Goal: Task Accomplishment & Management: Manage account settings

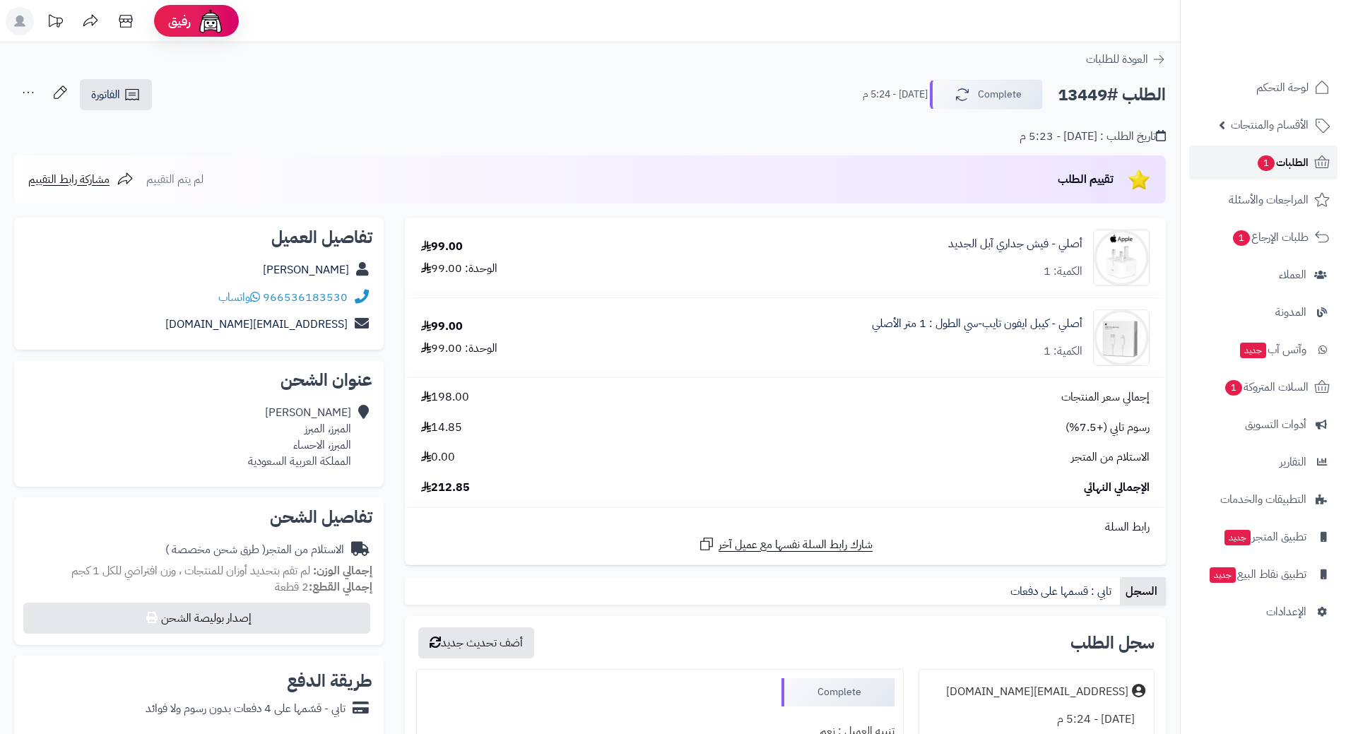
click at [1301, 165] on span "الطلبات 1" at bounding box center [1282, 163] width 52 height 20
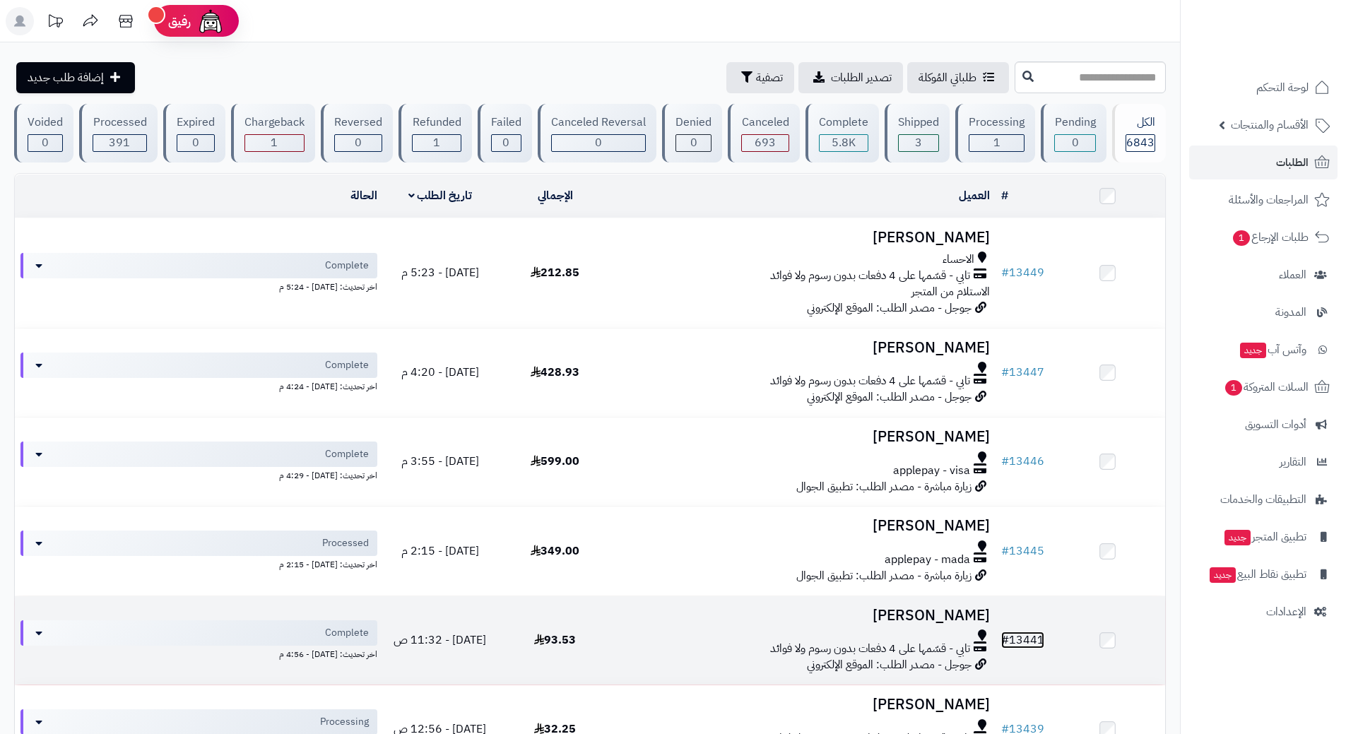
click at [1030, 638] on link "# 13441" at bounding box center [1022, 640] width 43 height 17
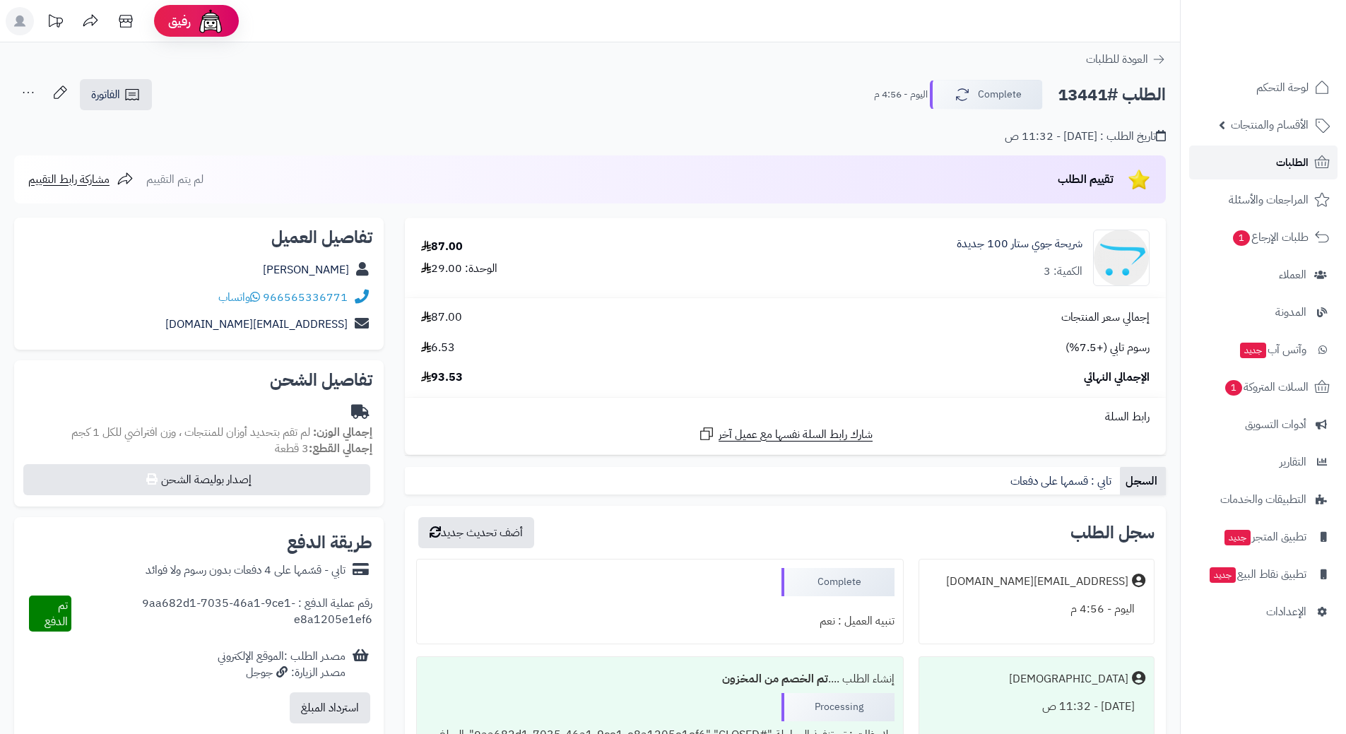
click at [1301, 157] on span "الطلبات" at bounding box center [1292, 163] width 33 height 20
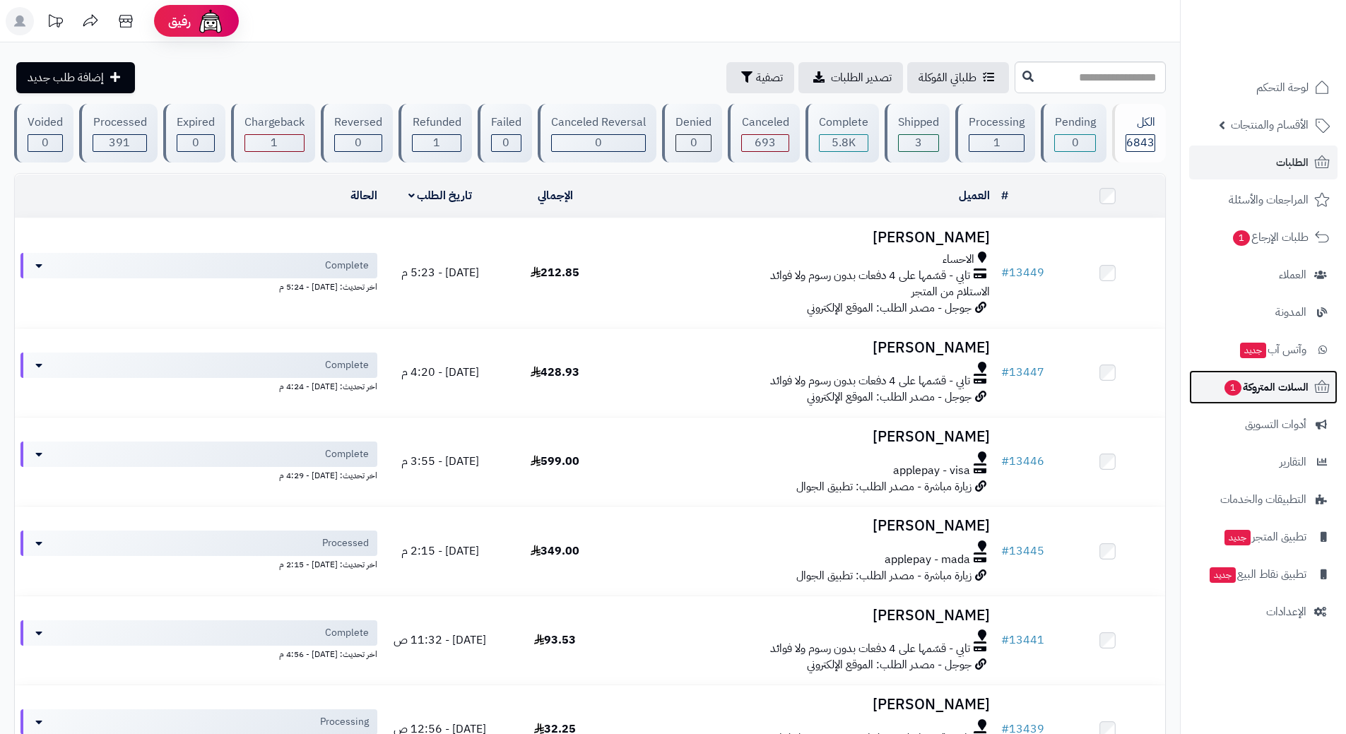
click at [1245, 381] on span "السلات المتروكة 1" at bounding box center [1265, 387] width 85 height 20
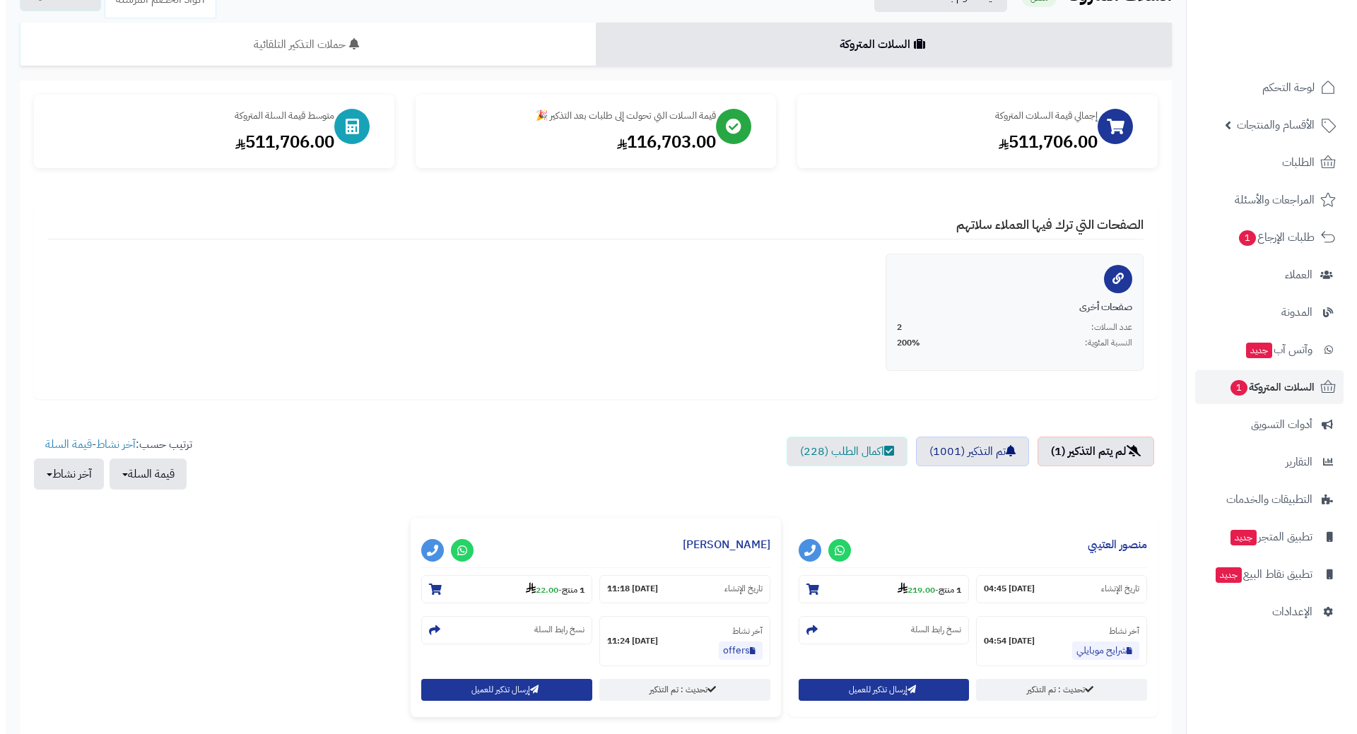
scroll to position [214, 0]
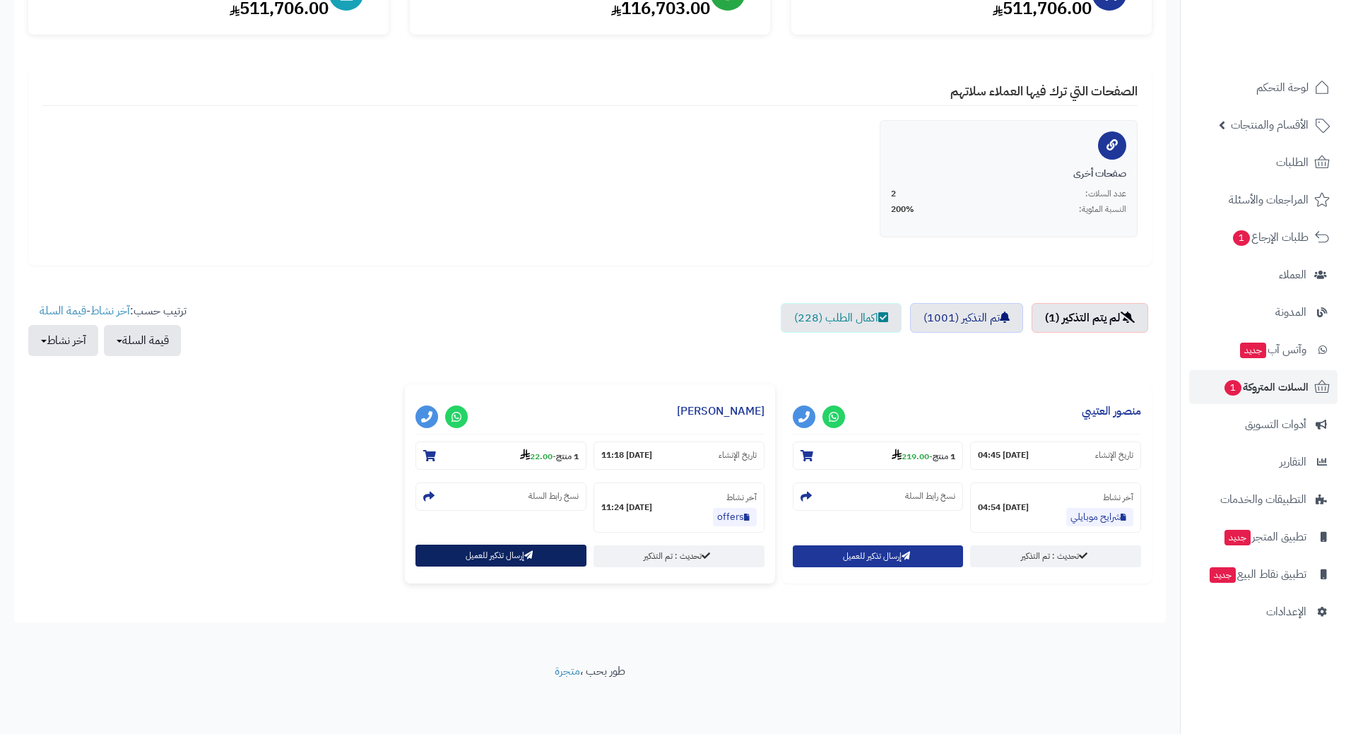
click at [523, 556] on button "إرسال تذكير للعميل" at bounding box center [500, 556] width 171 height 22
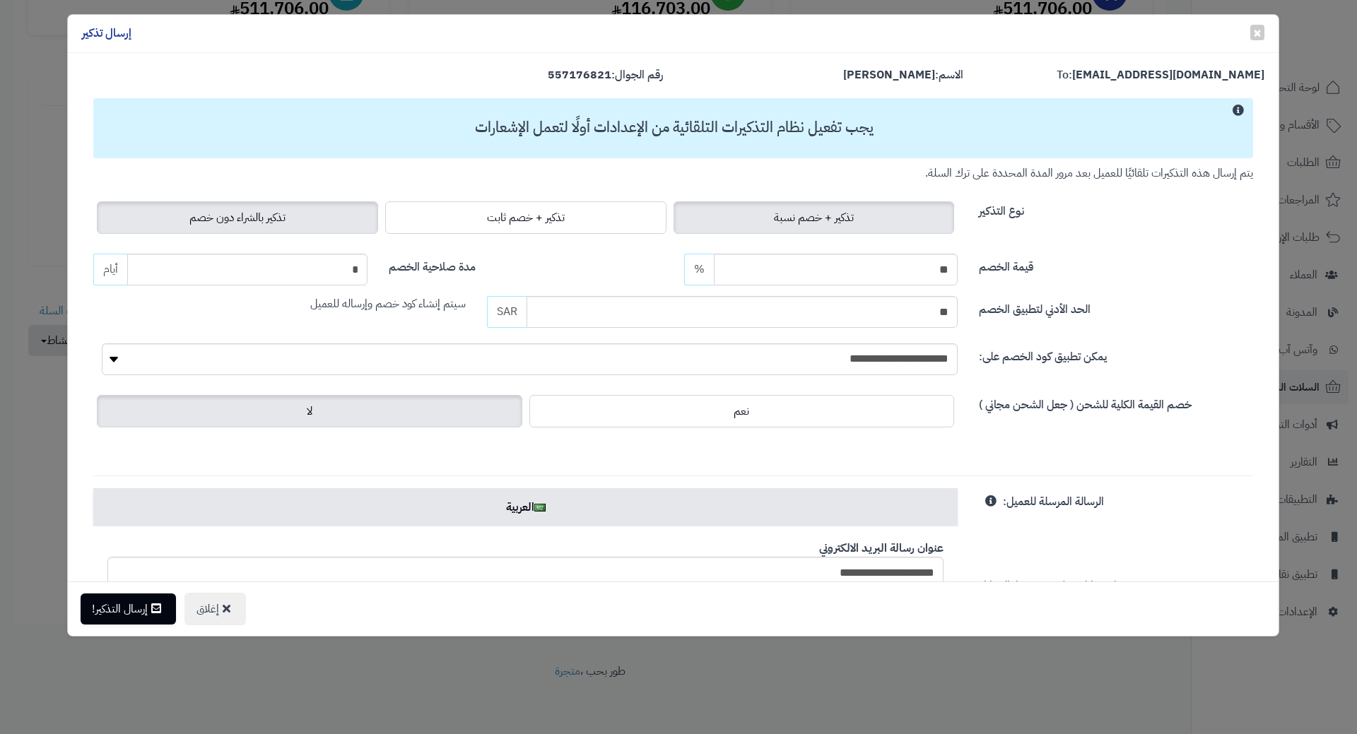
click at [252, 207] on label "تذكير بالشراء دون خصم" at bounding box center [237, 217] width 281 height 33
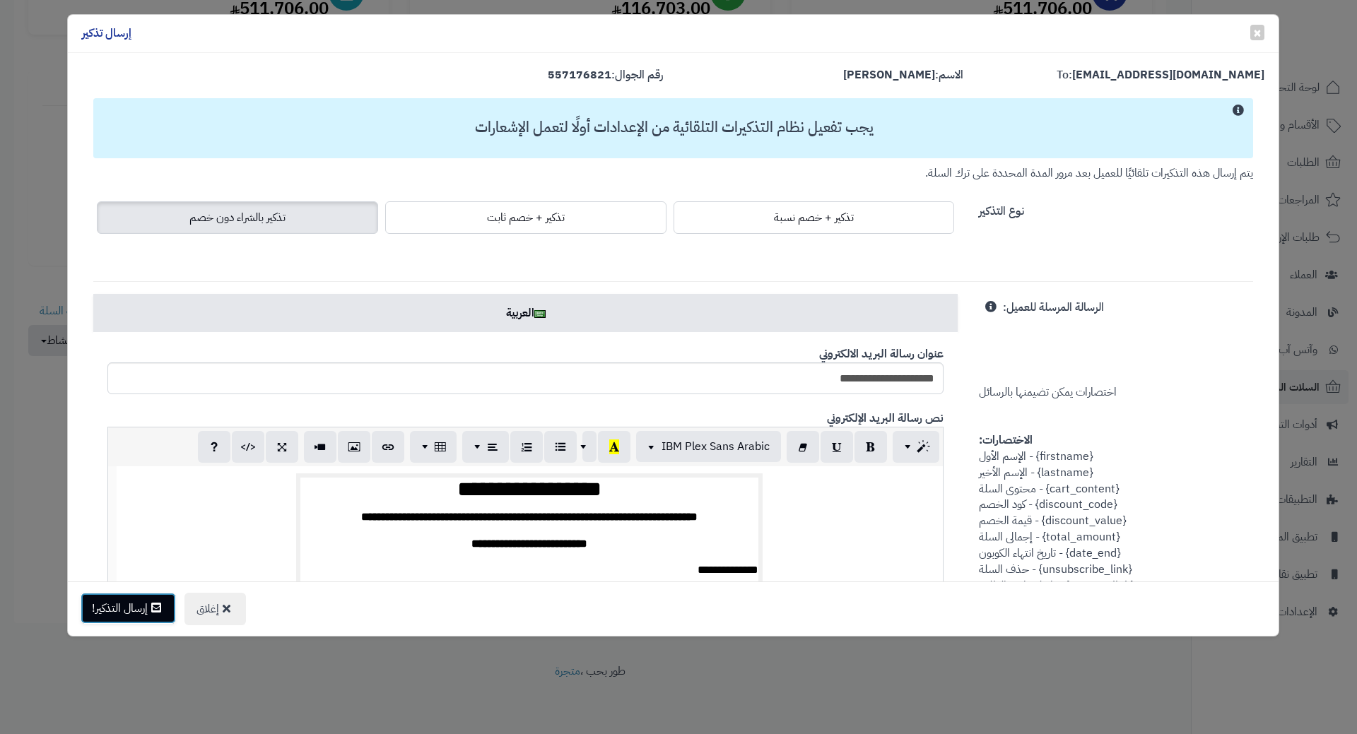
click at [111, 606] on button "إرسال التذكير!" at bounding box center [128, 608] width 95 height 31
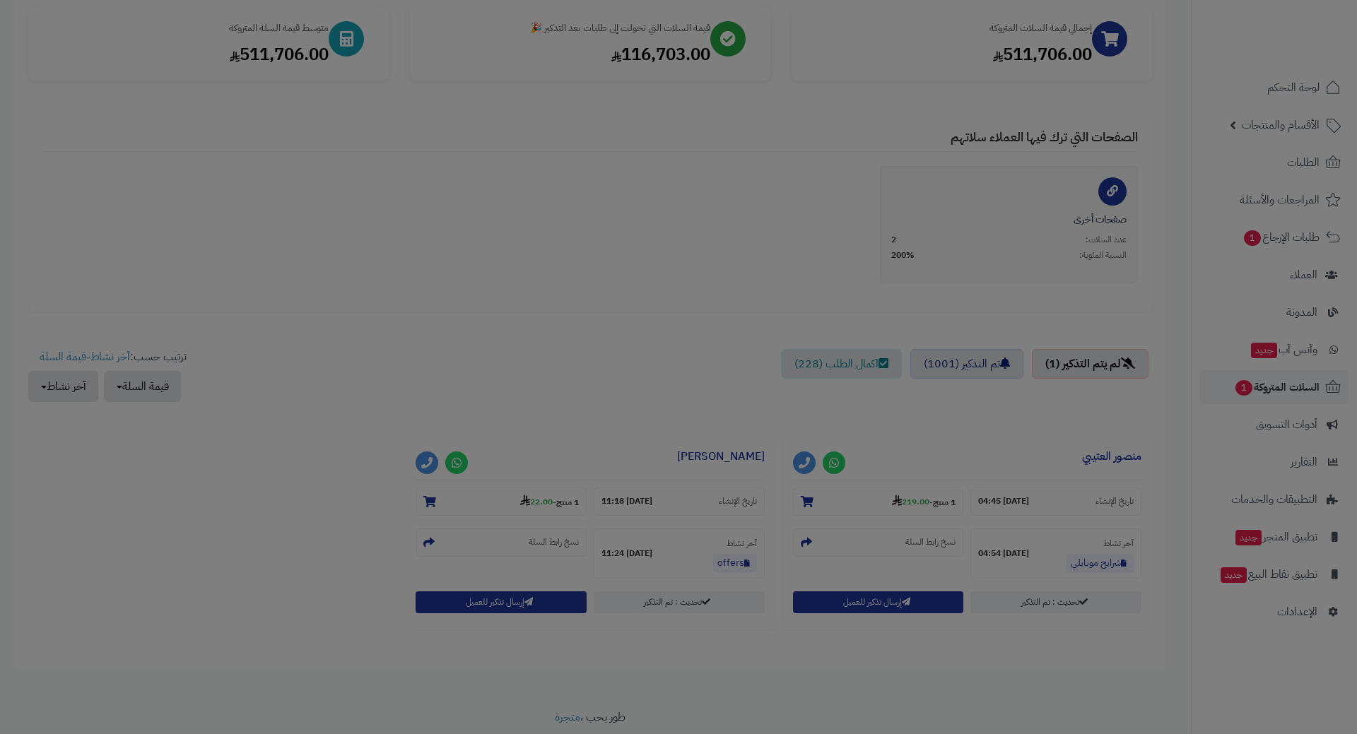
scroll to position [260, 0]
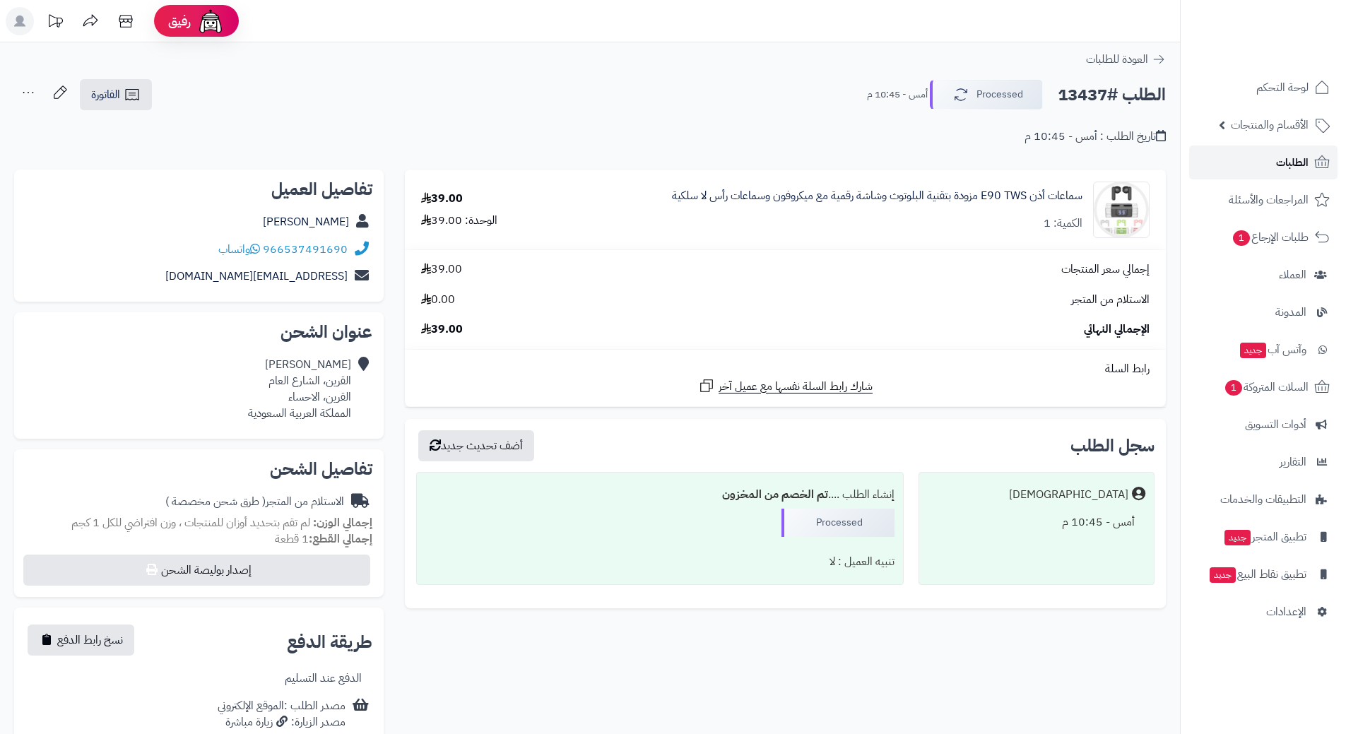
click at [1290, 159] on span "الطلبات" at bounding box center [1292, 163] width 33 height 20
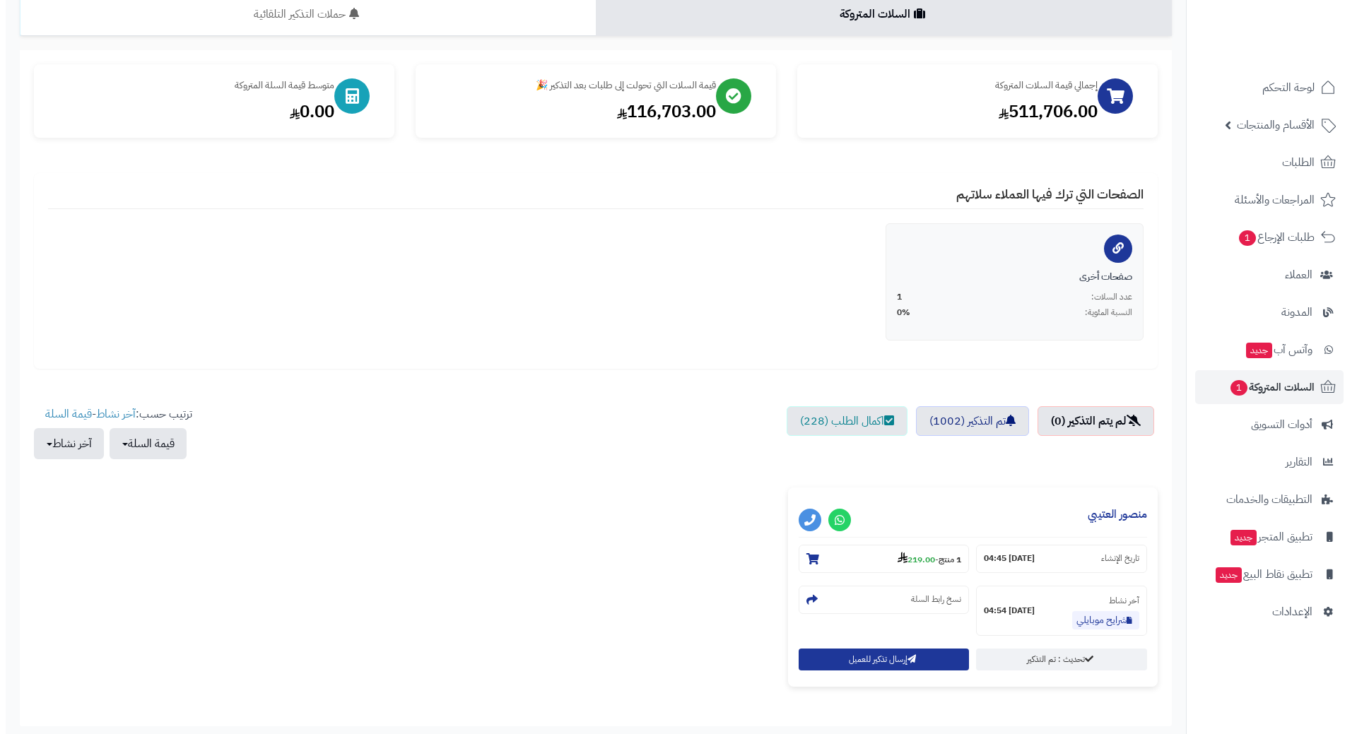
scroll to position [214, 0]
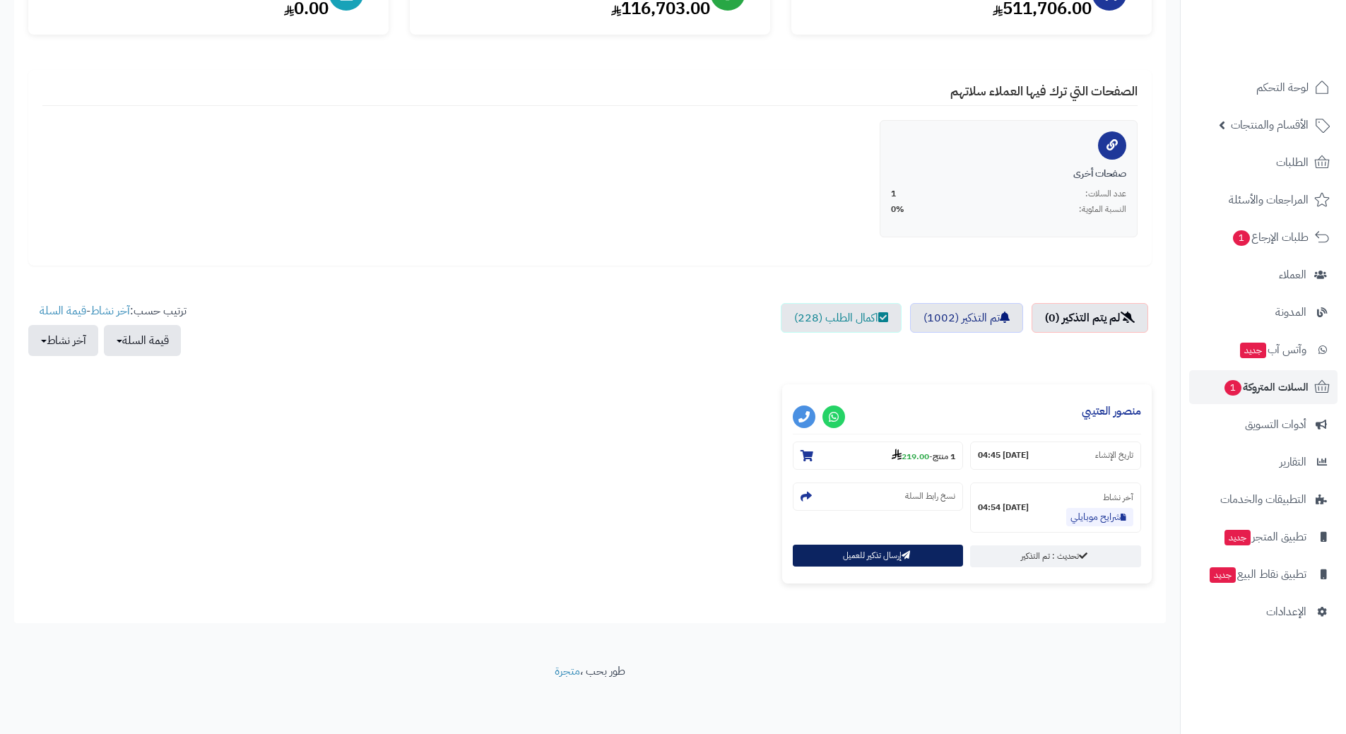
click at [856, 562] on button "إرسال تذكير للعميل" at bounding box center [878, 556] width 171 height 22
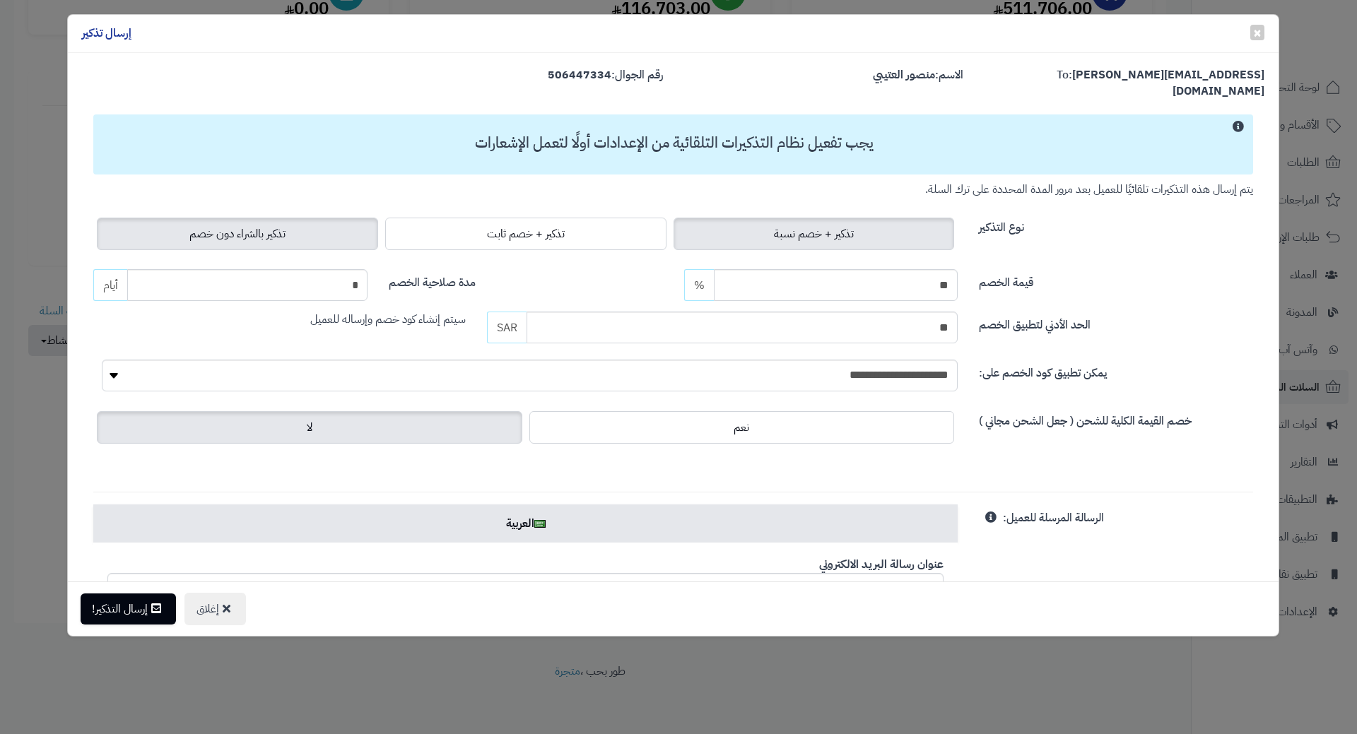
click at [232, 225] on span "تذكير بالشراء دون خصم" at bounding box center [237, 233] width 96 height 17
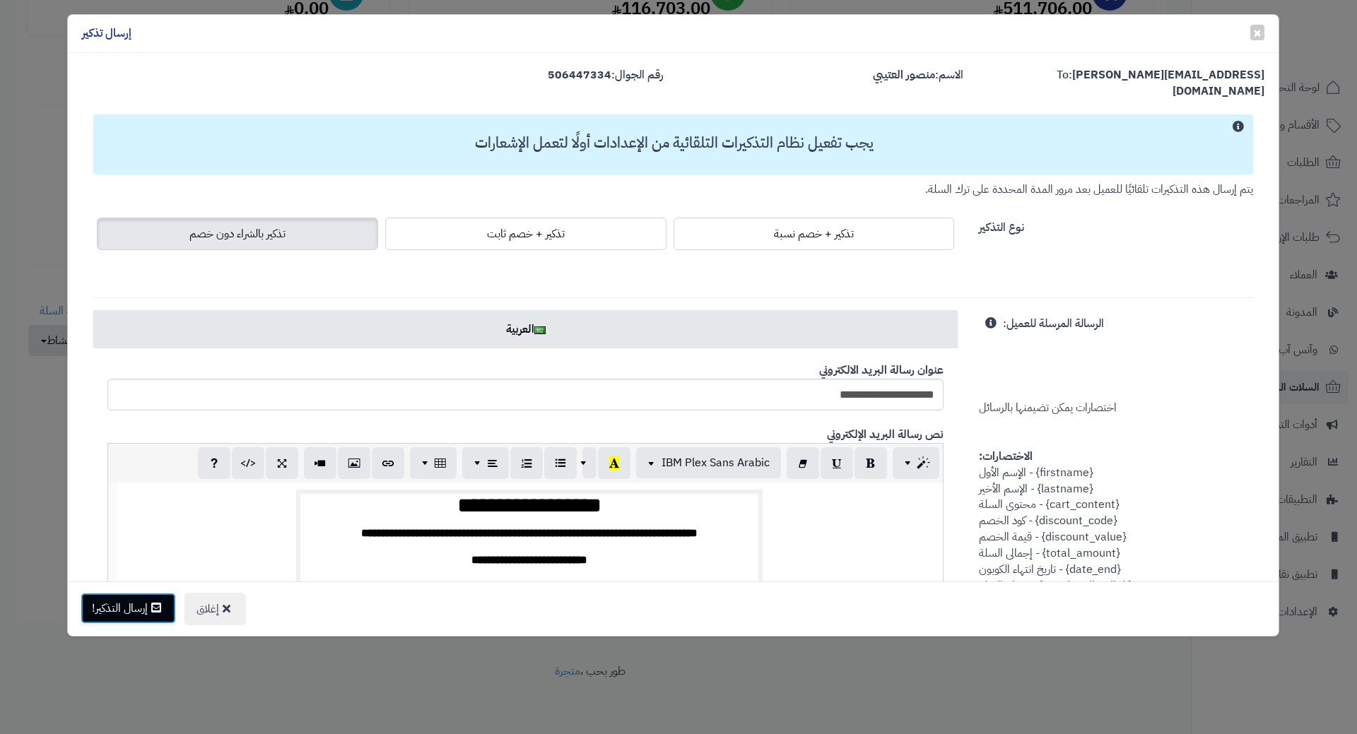
click at [124, 607] on button "إرسال التذكير!" at bounding box center [128, 608] width 95 height 31
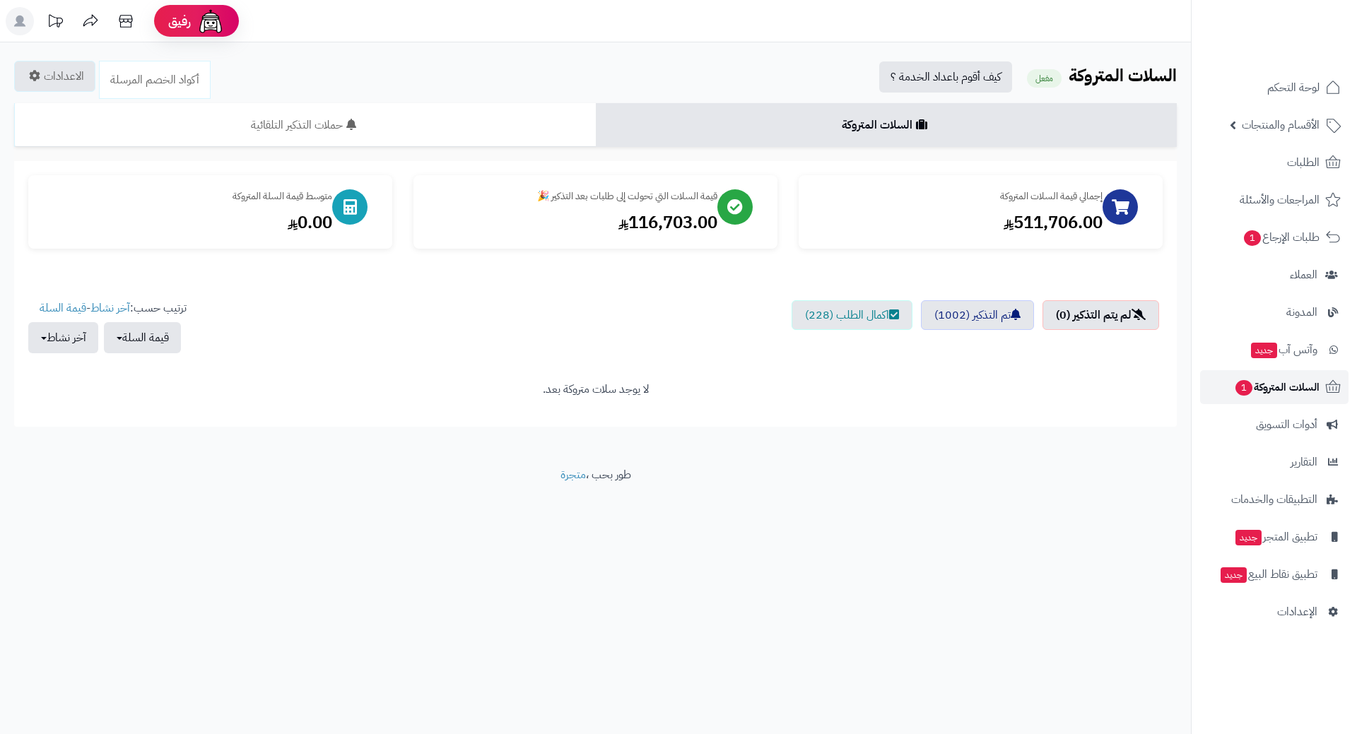
click at [1250, 386] on span "السلات المتروكة 1" at bounding box center [1276, 387] width 85 height 20
click at [1219, 238] on link "طلبات الإرجاع 1" at bounding box center [1274, 237] width 148 height 34
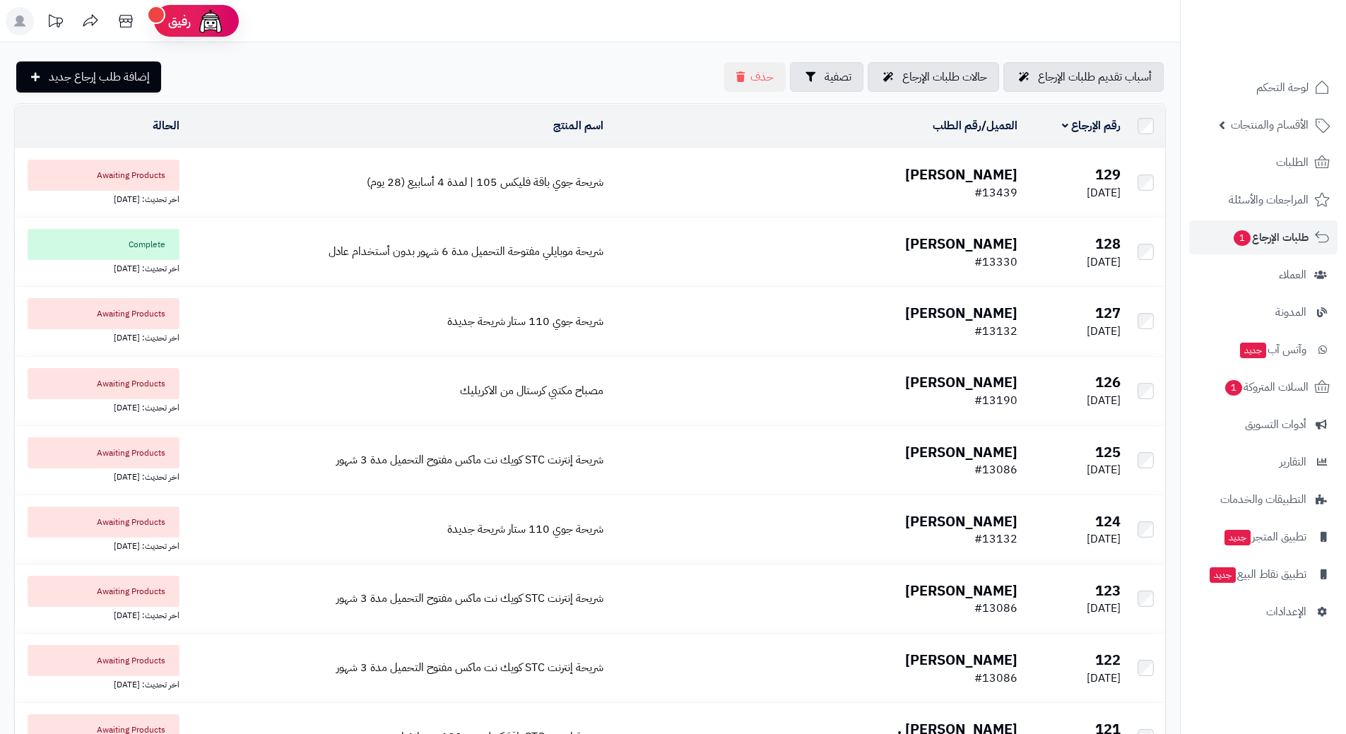
click at [406, 166] on td "شريحة جوي باقة فليكس 105 | لمدة 4 أسابيع (28 يوم)" at bounding box center [397, 182] width 424 height 69
click at [1216, 146] on link "الطلبات" at bounding box center [1263, 163] width 148 height 34
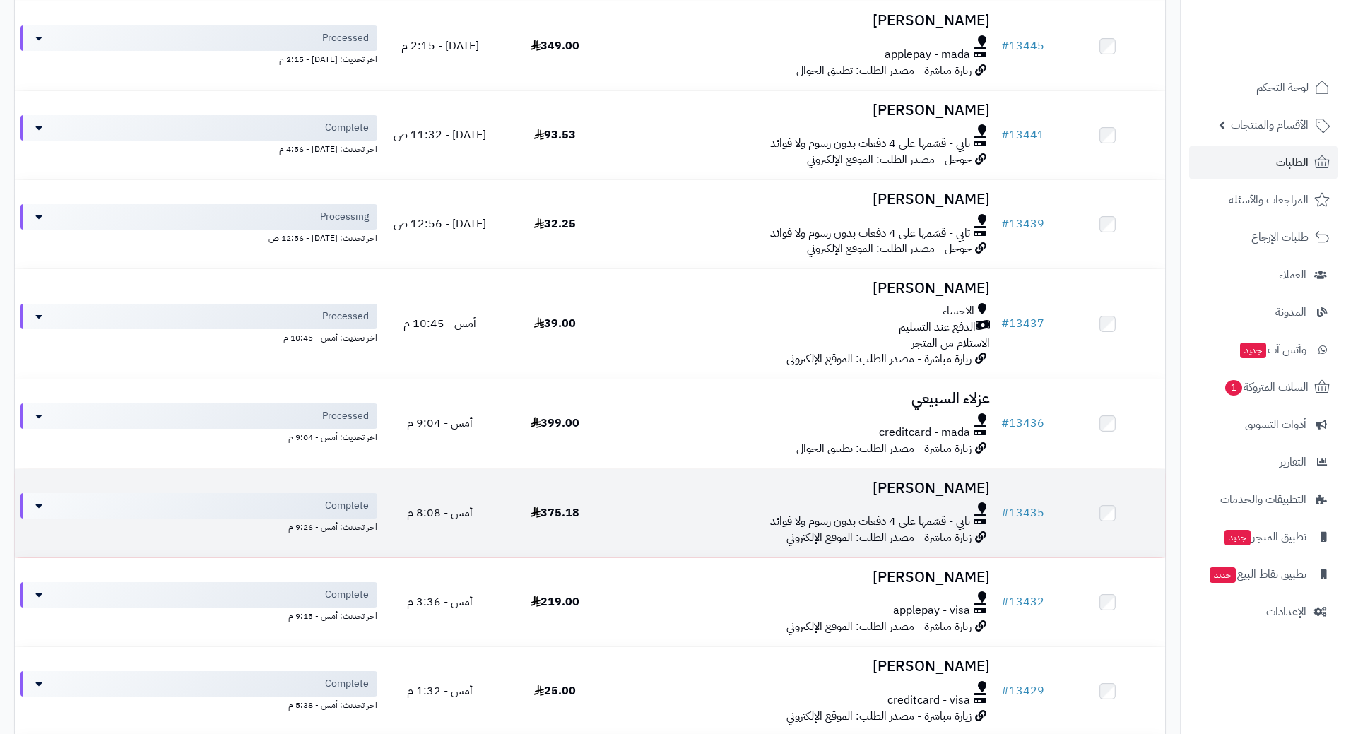
scroll to position [473, 0]
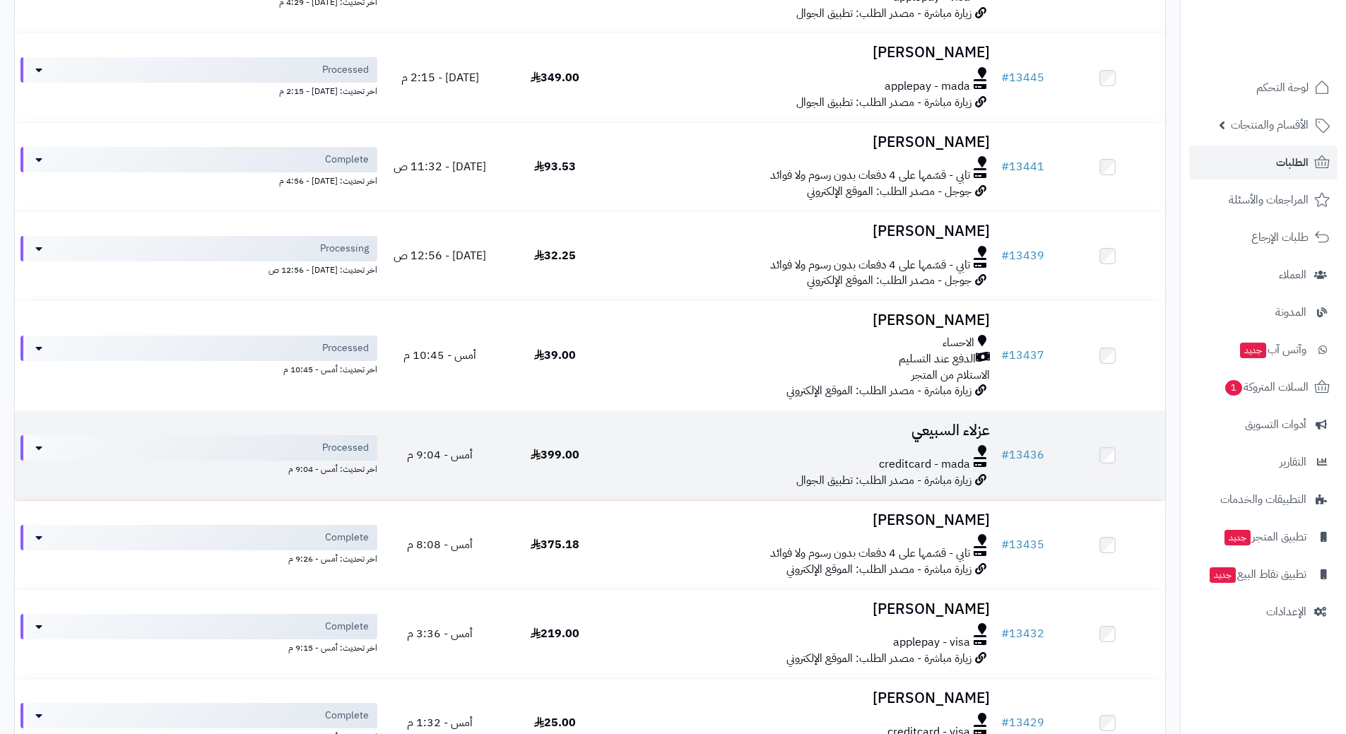
click at [656, 451] on div at bounding box center [804, 450] width 372 height 11
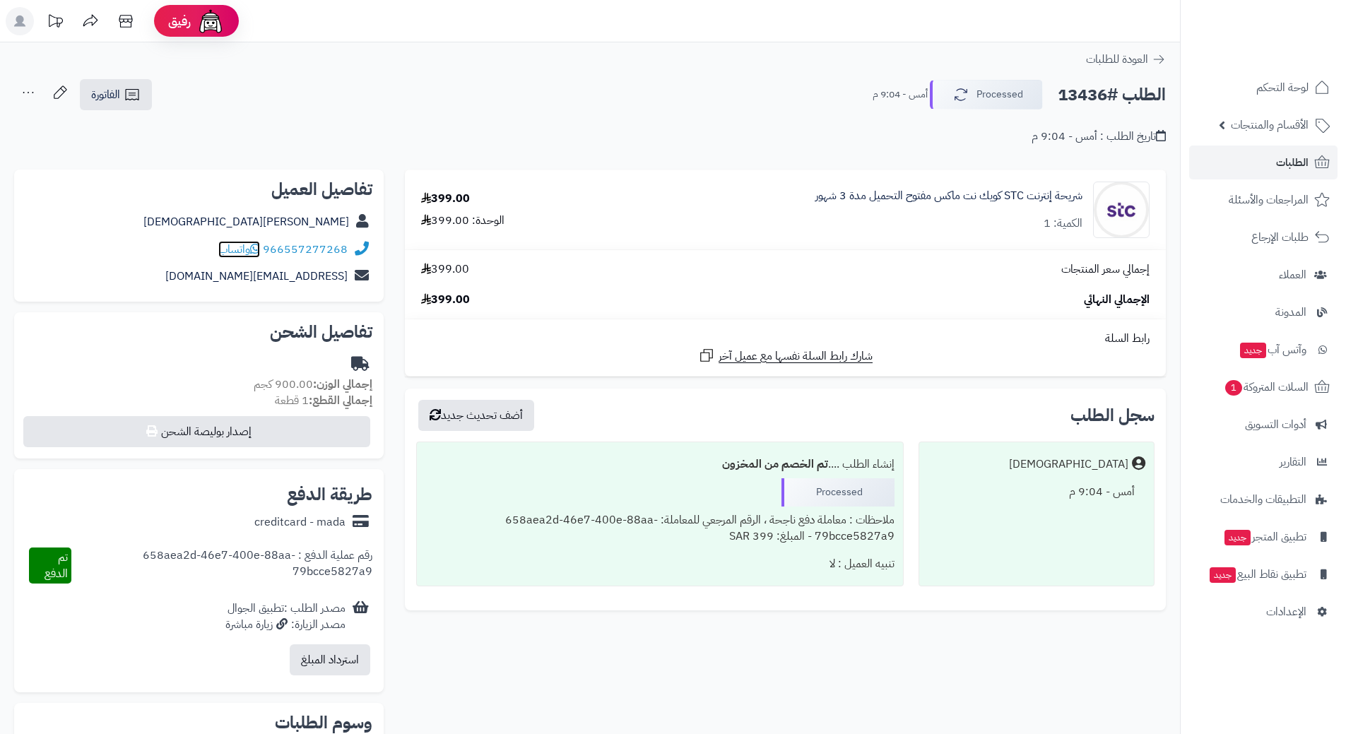
click at [256, 247] on icon at bounding box center [255, 248] width 10 height 11
click at [1227, 169] on link "الطلبات" at bounding box center [1263, 163] width 148 height 34
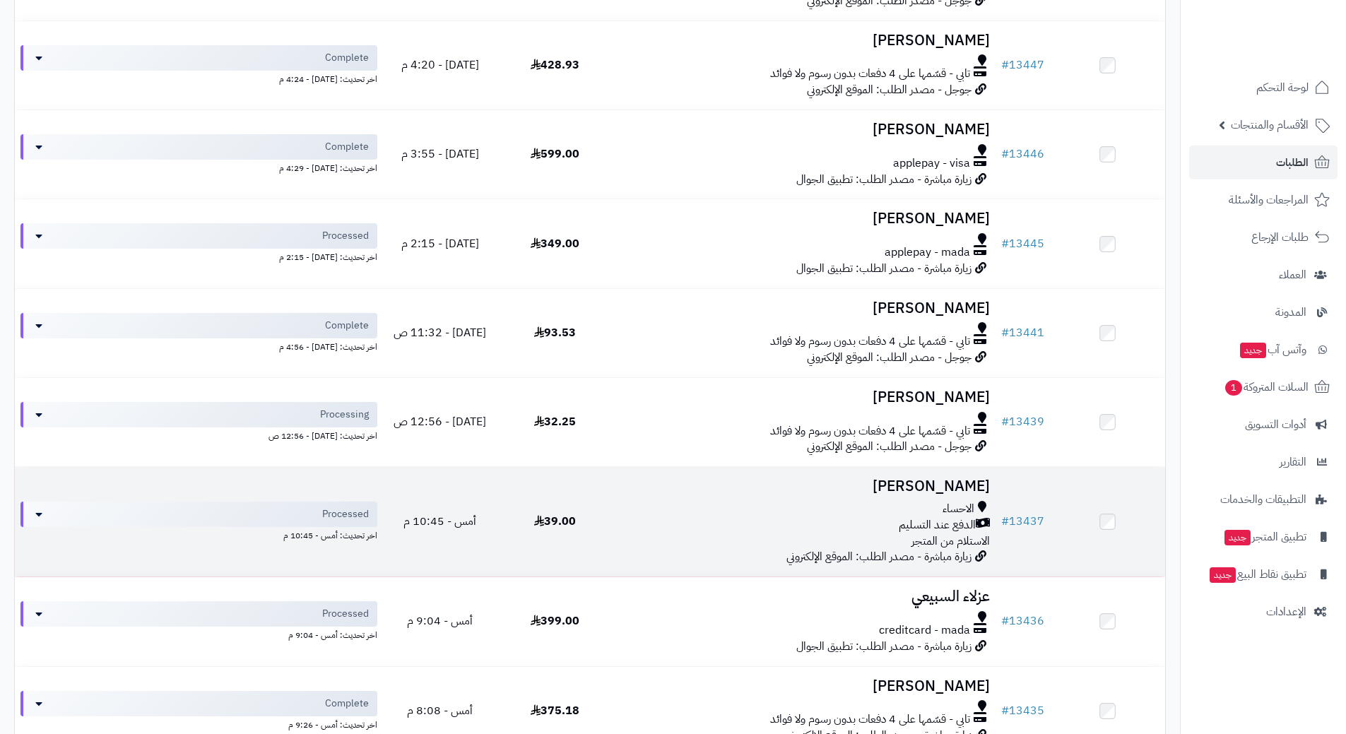
scroll to position [283, 0]
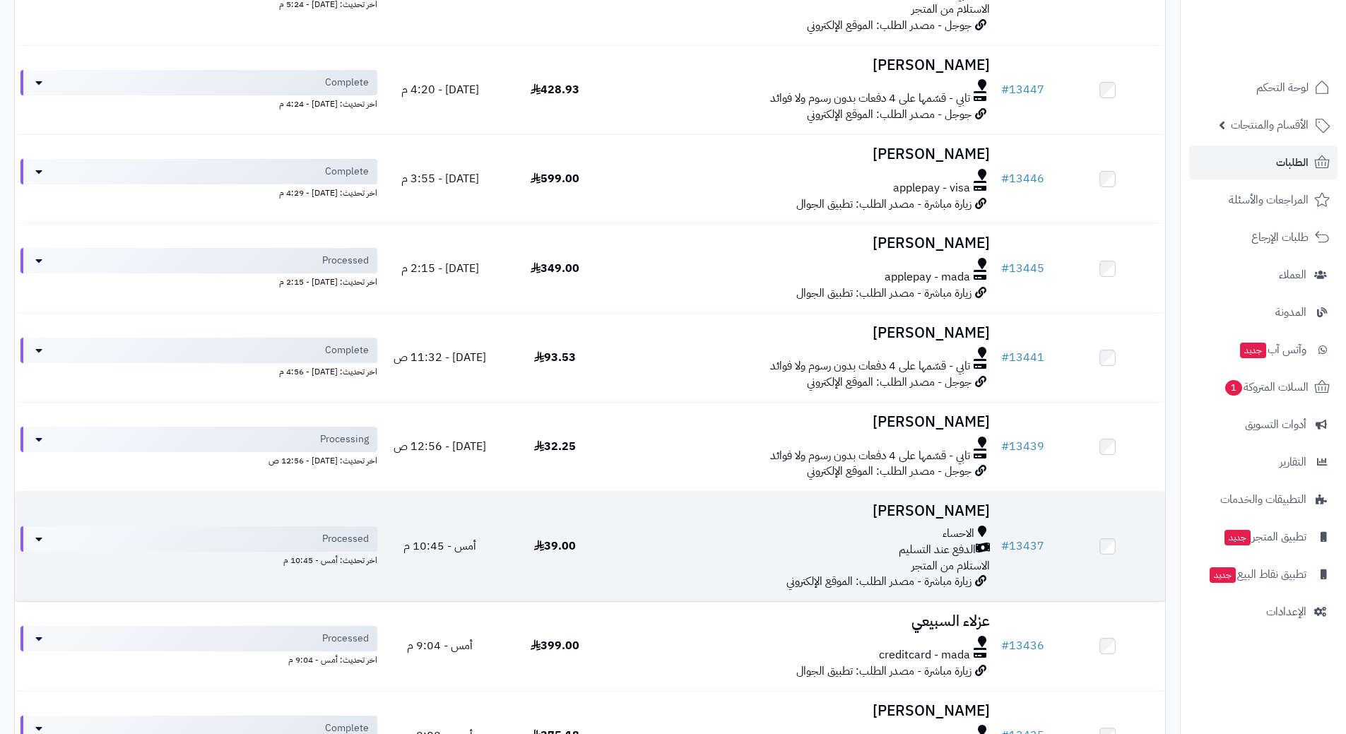
click at [676, 545] on div "الدفع عند التسليم" at bounding box center [804, 550] width 372 height 16
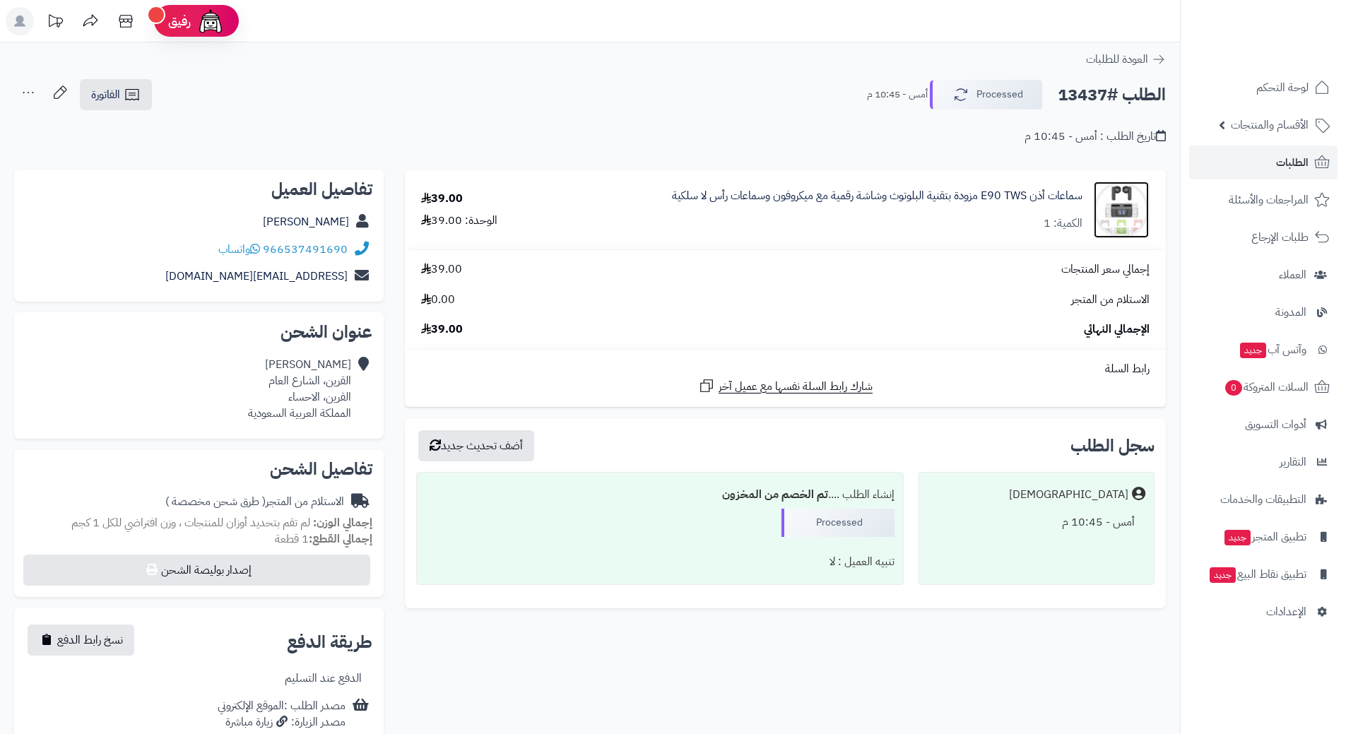
click at [1125, 225] on img at bounding box center [1121, 210] width 55 height 57
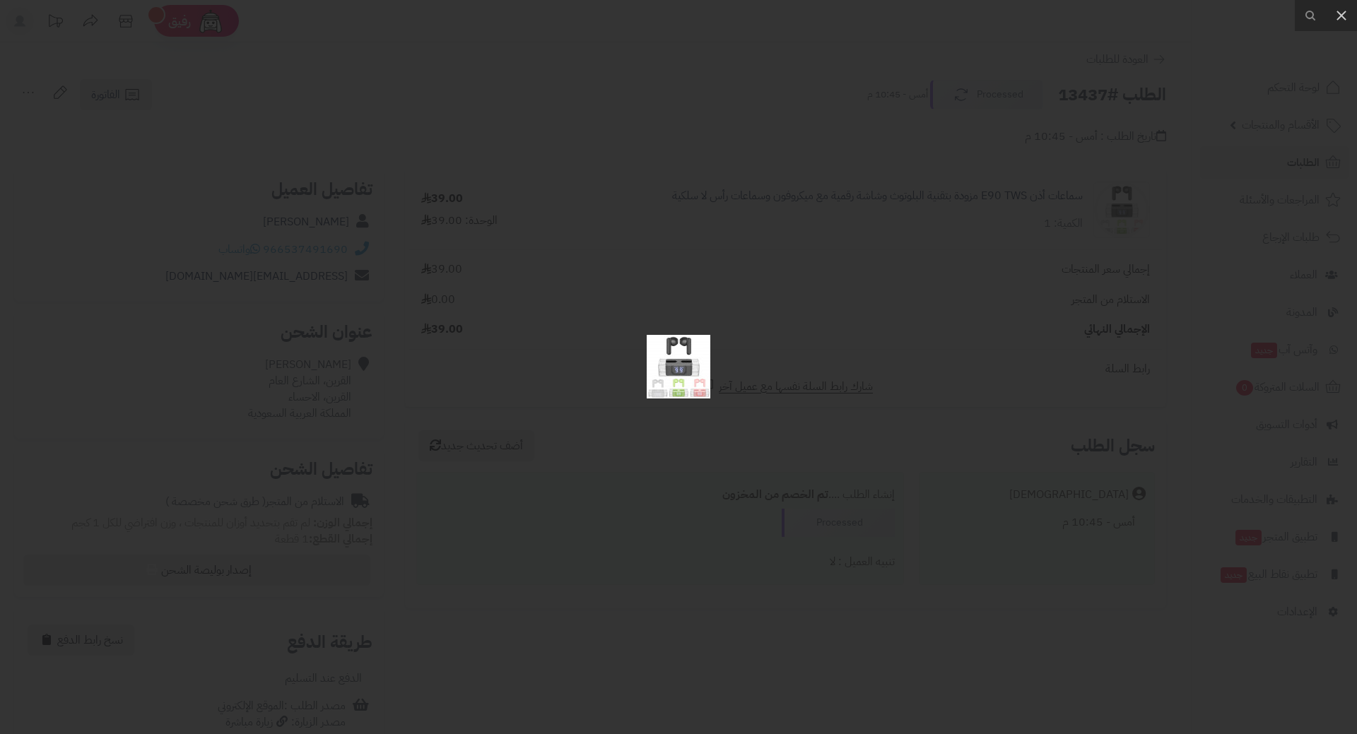
click at [820, 406] on div at bounding box center [678, 367] width 1357 height 734
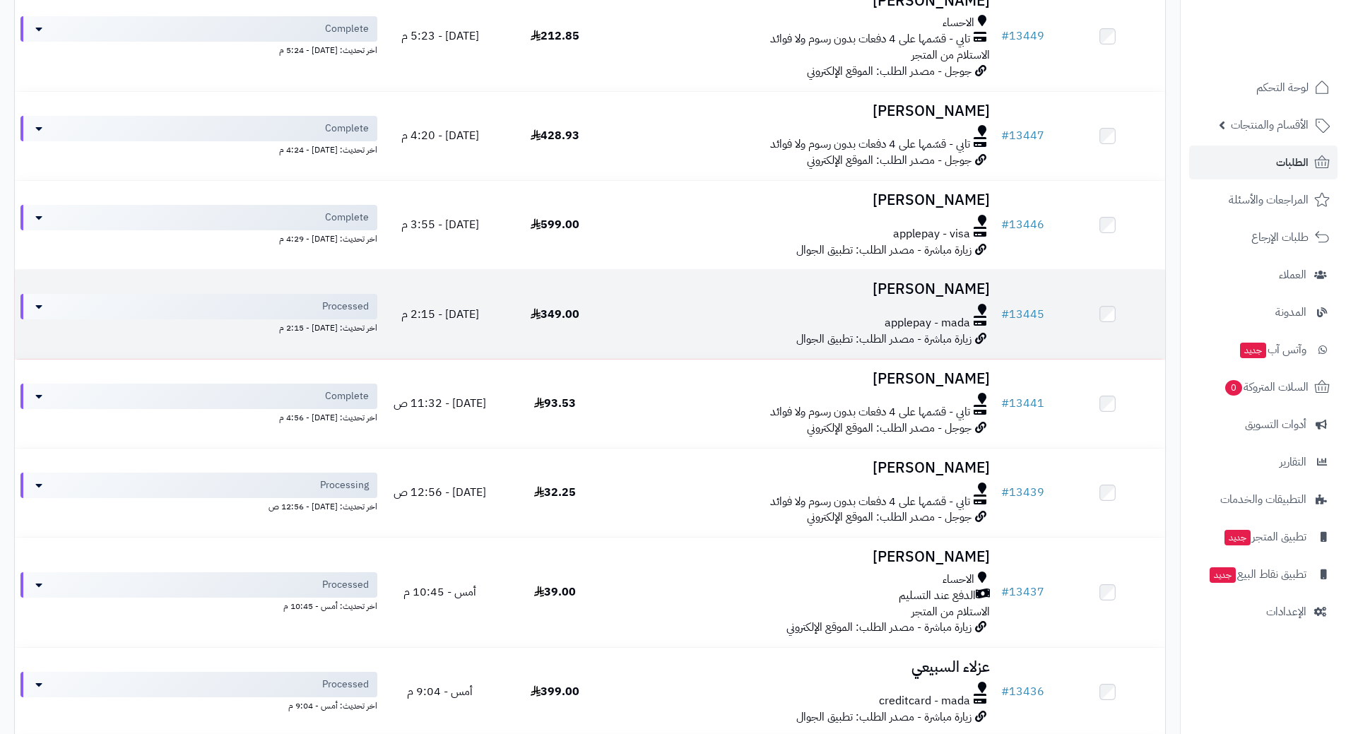
scroll to position [212, 0]
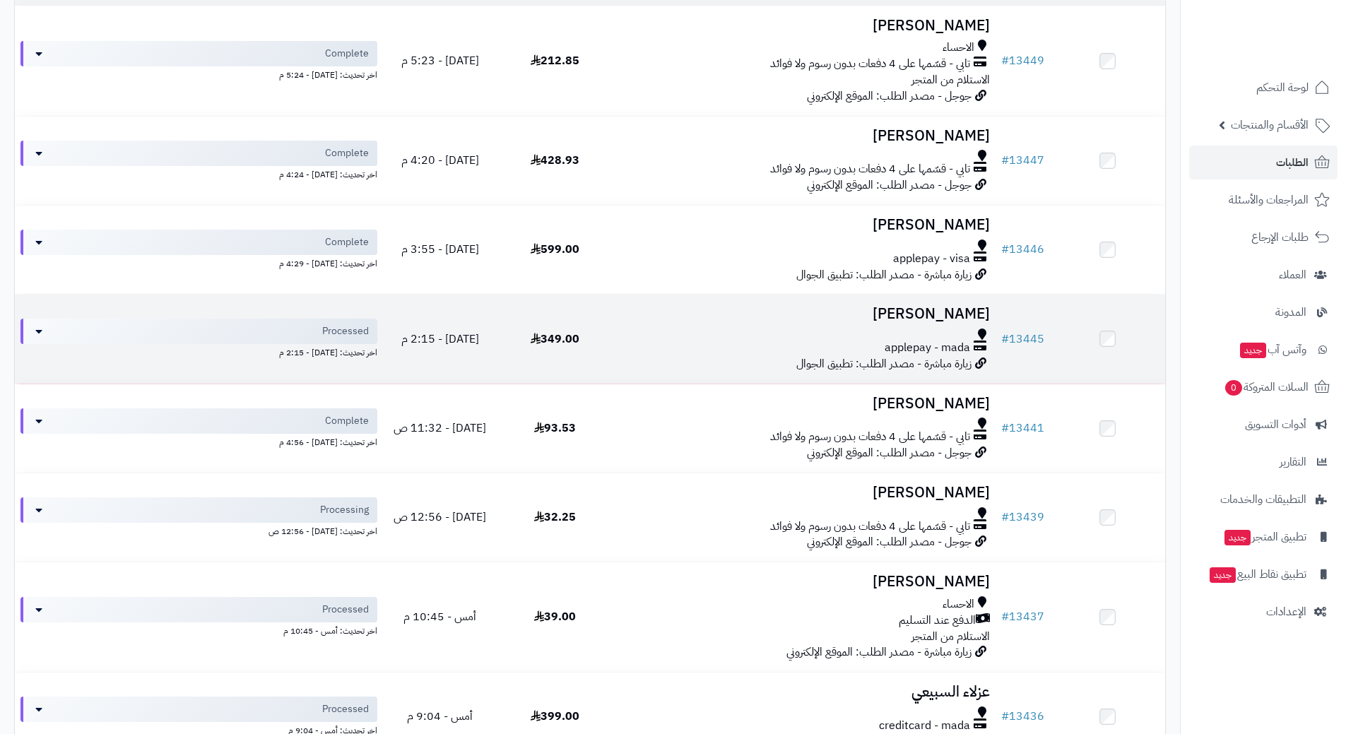
click at [676, 354] on td "يحيى الشهري applepay - mada زيارة مباشرة - مصدر الطلب: تطبيق الجوال" at bounding box center [804, 339] width 383 height 88
click at [676, 336] on div at bounding box center [804, 334] width 372 height 11
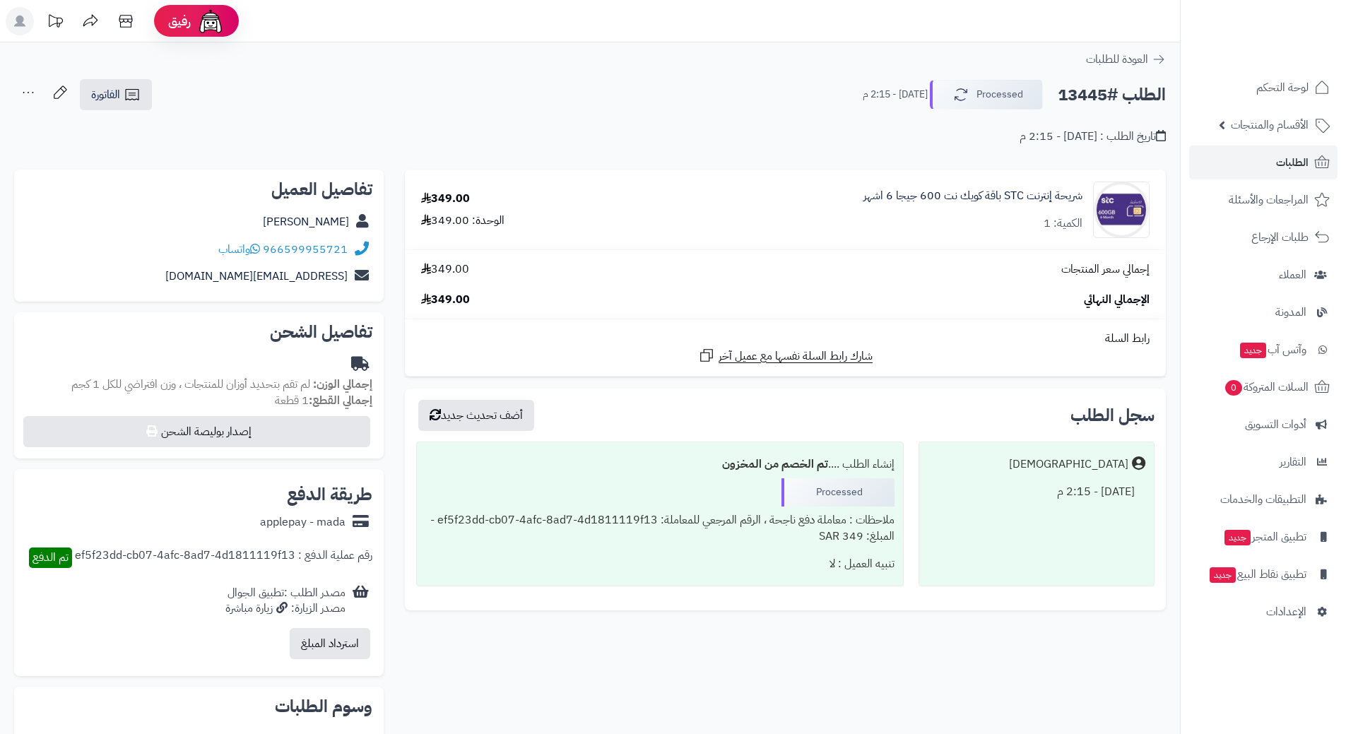
click at [1119, 93] on h2 "الطلب #13445" at bounding box center [1112, 95] width 108 height 29
copy div "الطلب #13445 Processed"
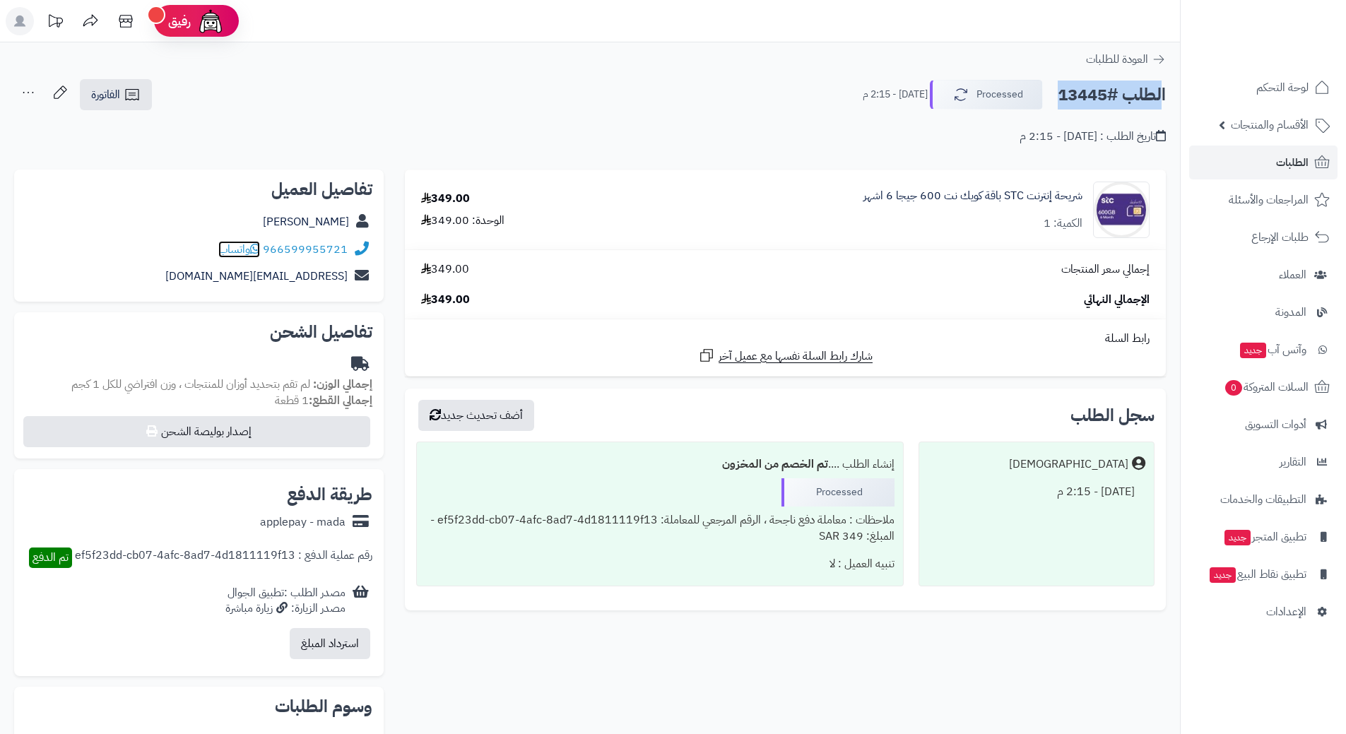
click at [257, 244] on icon at bounding box center [255, 248] width 10 height 11
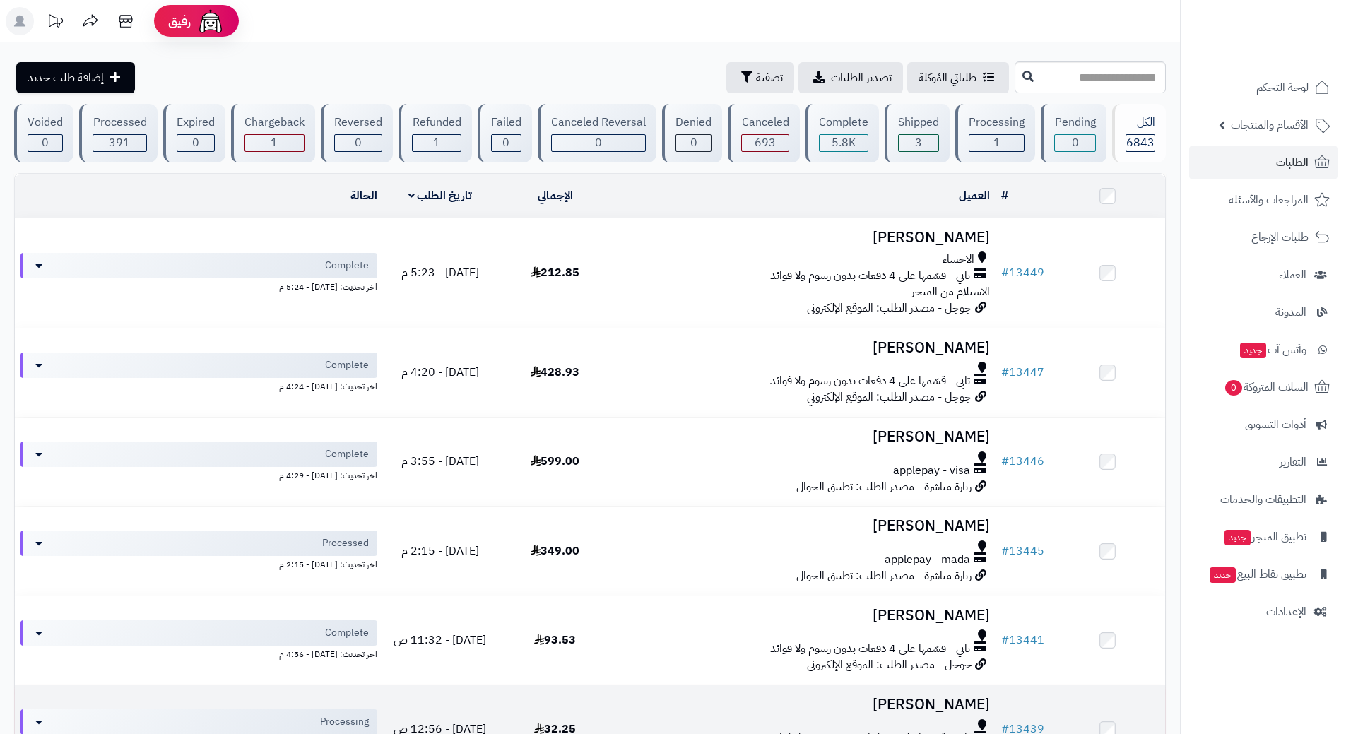
scroll to position [71, 0]
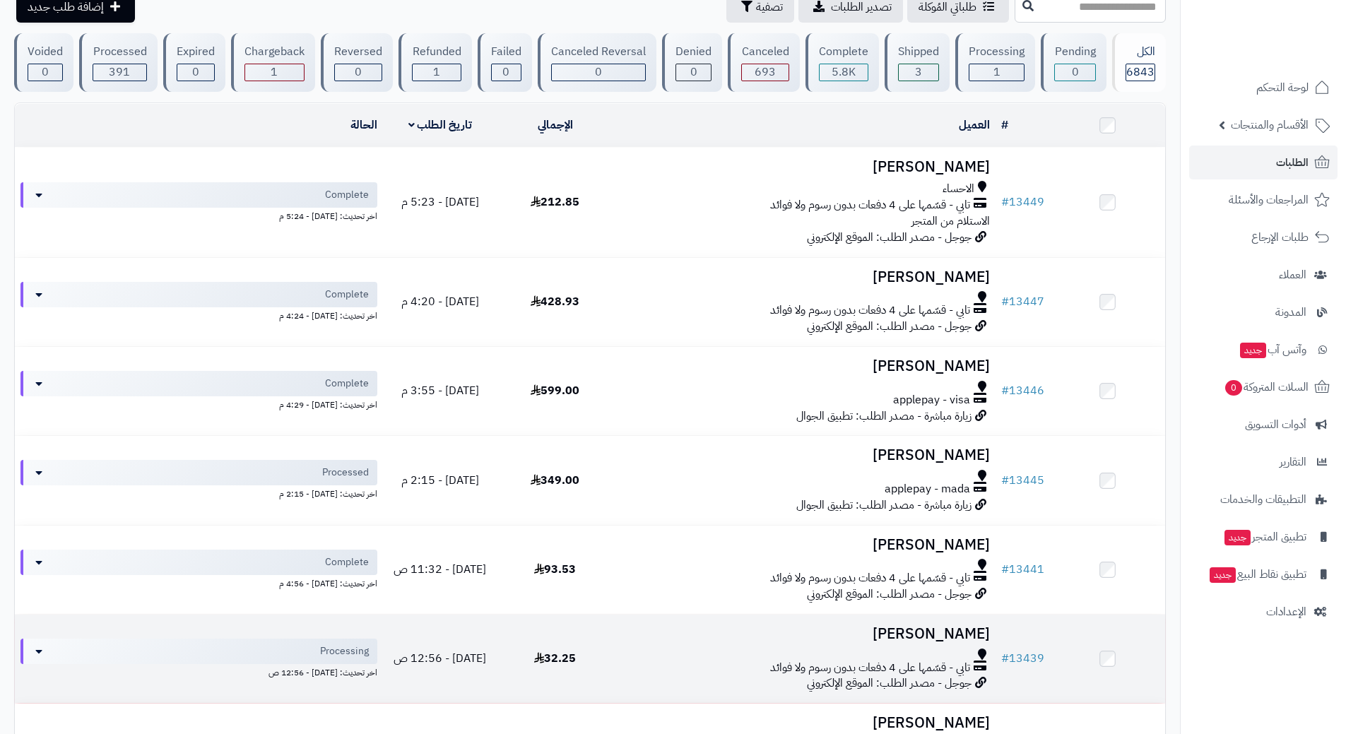
click at [664, 634] on h3 "[PERSON_NAME]" at bounding box center [804, 634] width 372 height 16
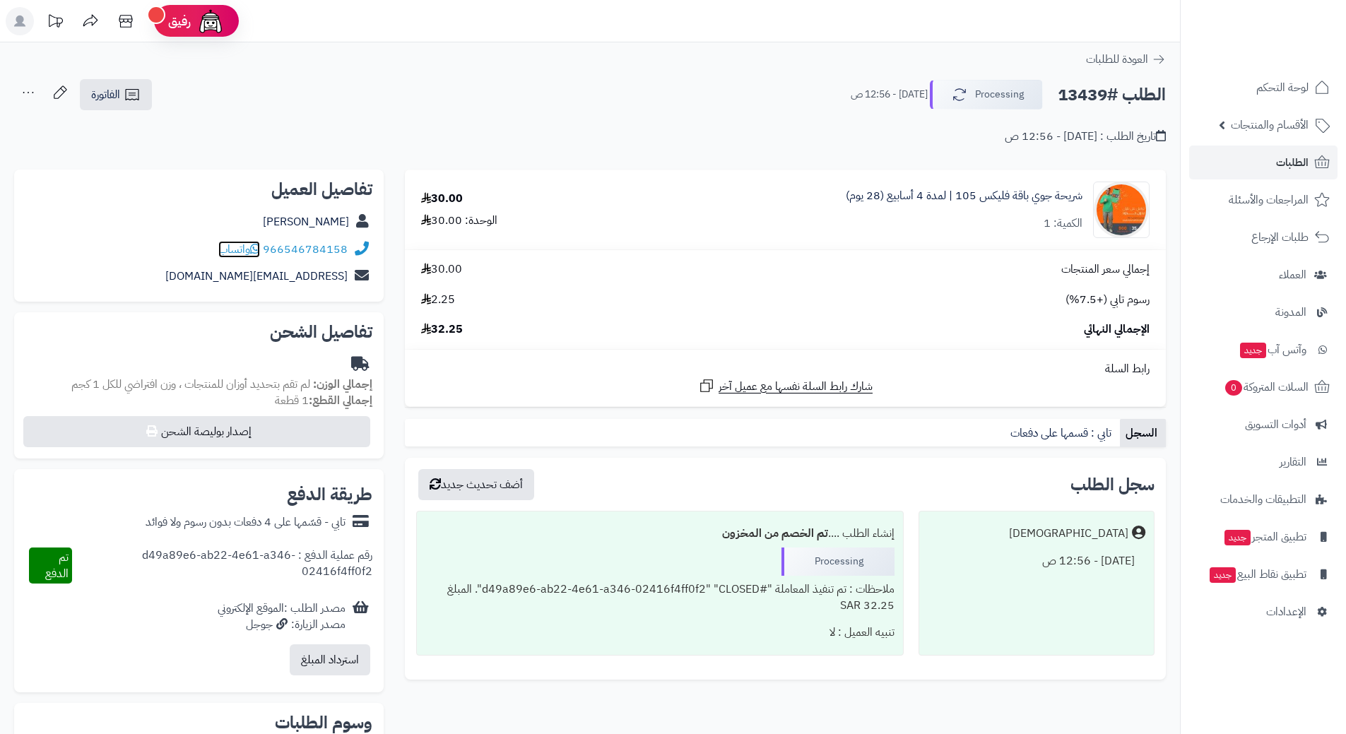
click at [259, 247] on icon at bounding box center [255, 248] width 10 height 11
